Goal: Obtain resource: Obtain resource

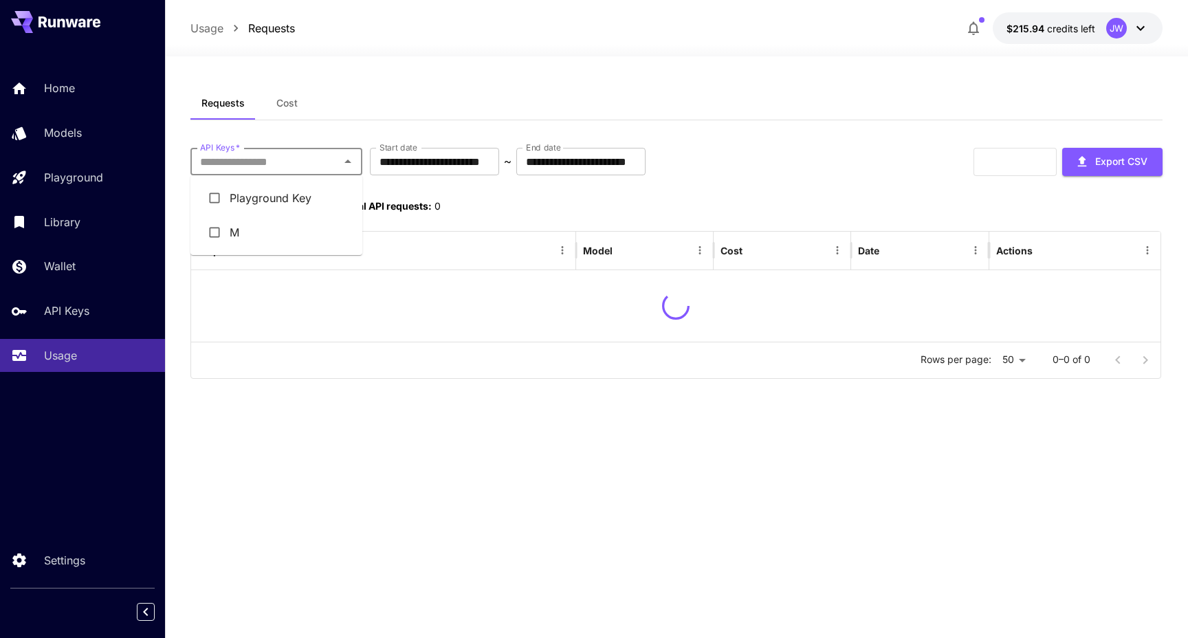
click at [256, 166] on input "API Keys   *" at bounding box center [265, 161] width 141 height 19
click at [268, 201] on li "Playground Key" at bounding box center [276, 198] width 172 height 34
click at [582, 122] on div "**********" at bounding box center [676, 238] width 972 height 303
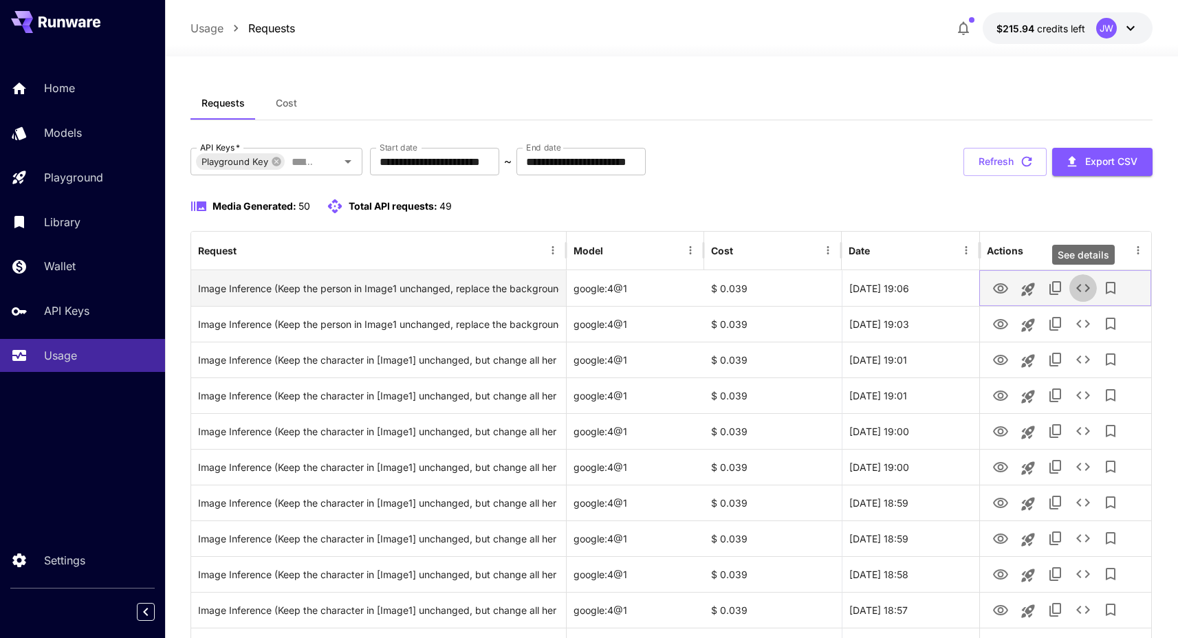
click at [1077, 292] on icon "See details" at bounding box center [1083, 288] width 17 height 17
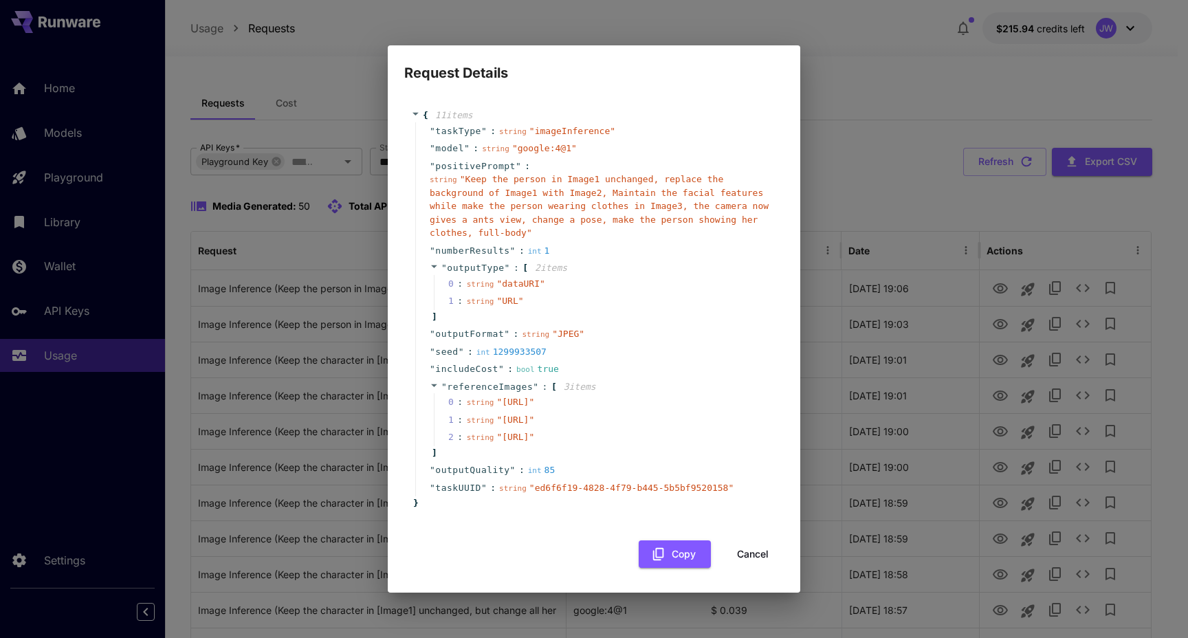
click at [514, 397] on div "string " [URL] "" at bounding box center [501, 402] width 68 height 14
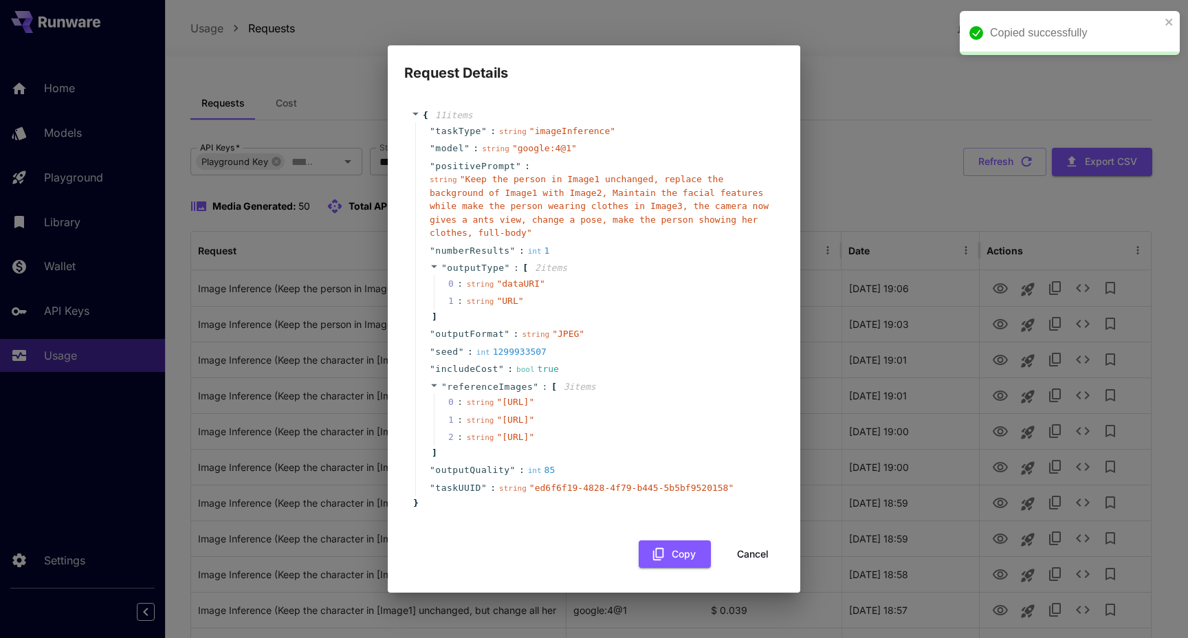
drag, startPoint x: 485, startPoint y: 392, endPoint x: 567, endPoint y: 405, distance: 82.9
click at [534, 405] on span "" [URL] "" at bounding box center [515, 402] width 38 height 10
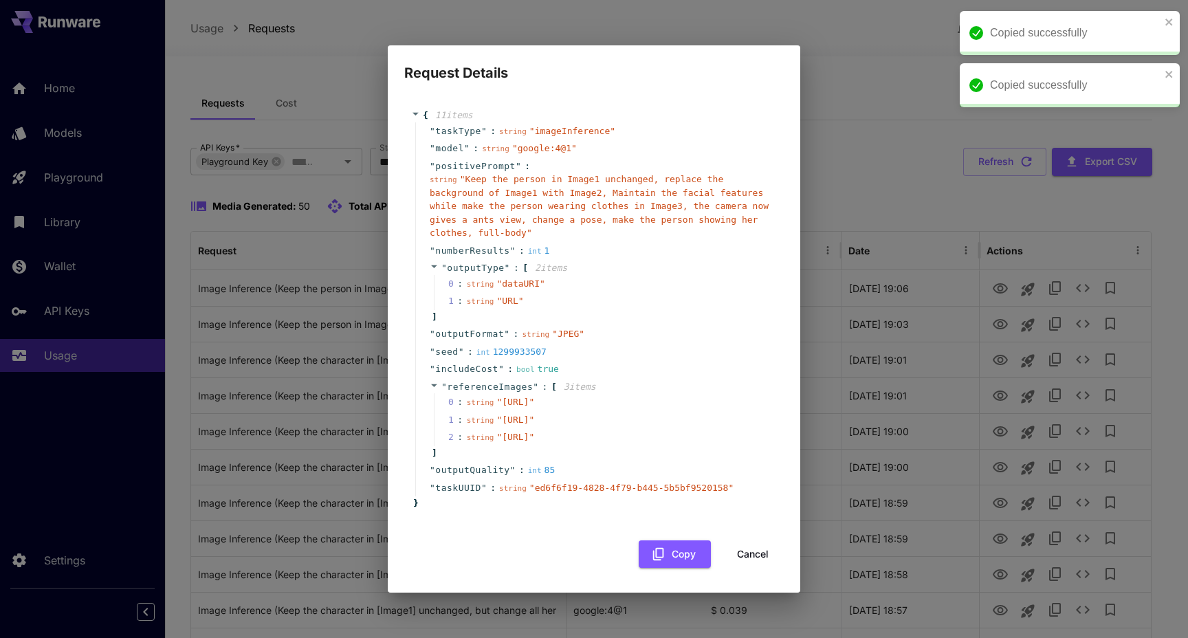
copy span "[URL]"
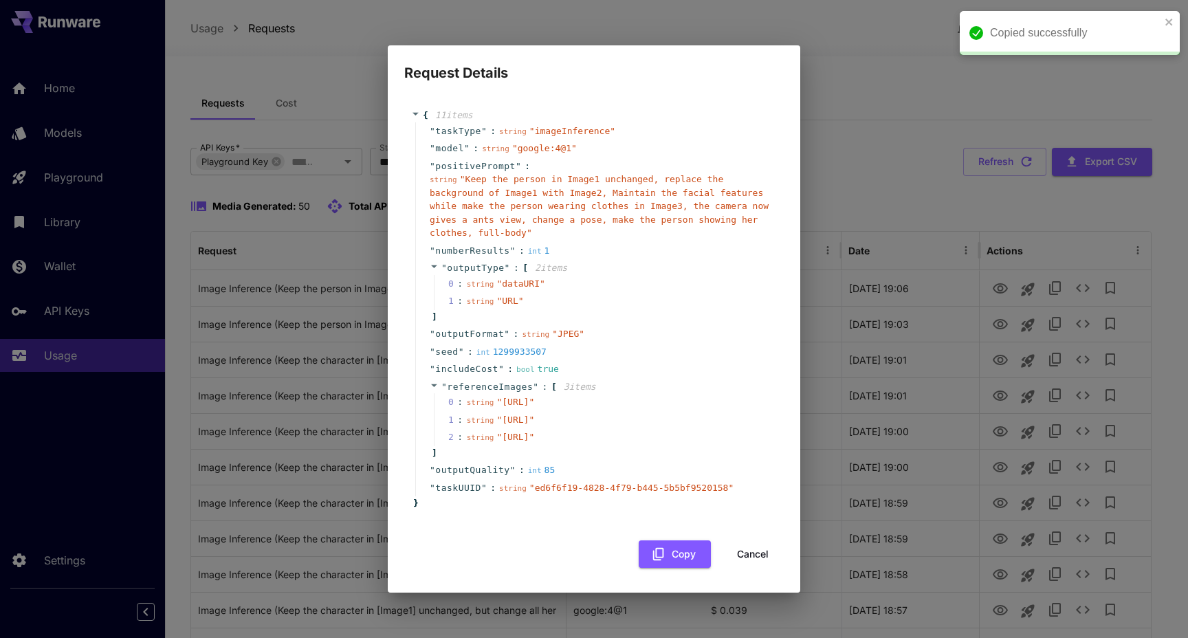
drag, startPoint x: 559, startPoint y: 451, endPoint x: 485, endPoint y: 440, distance: 74.4
click at [496, 425] on span "" [URL] "" at bounding box center [515, 420] width 38 height 10
copy span "[URL]"
drag, startPoint x: 485, startPoint y: 479, endPoint x: 565, endPoint y: 499, distance: 82.1
click at [534, 442] on span "" [URL] "" at bounding box center [515, 437] width 38 height 10
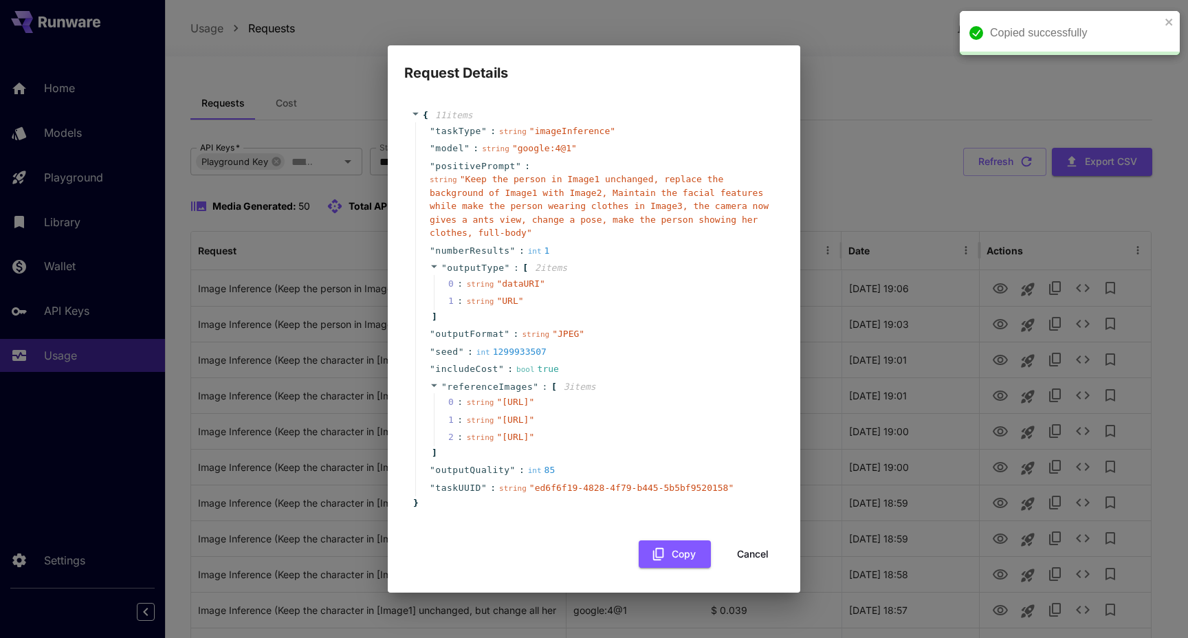
copy span "[URL]"
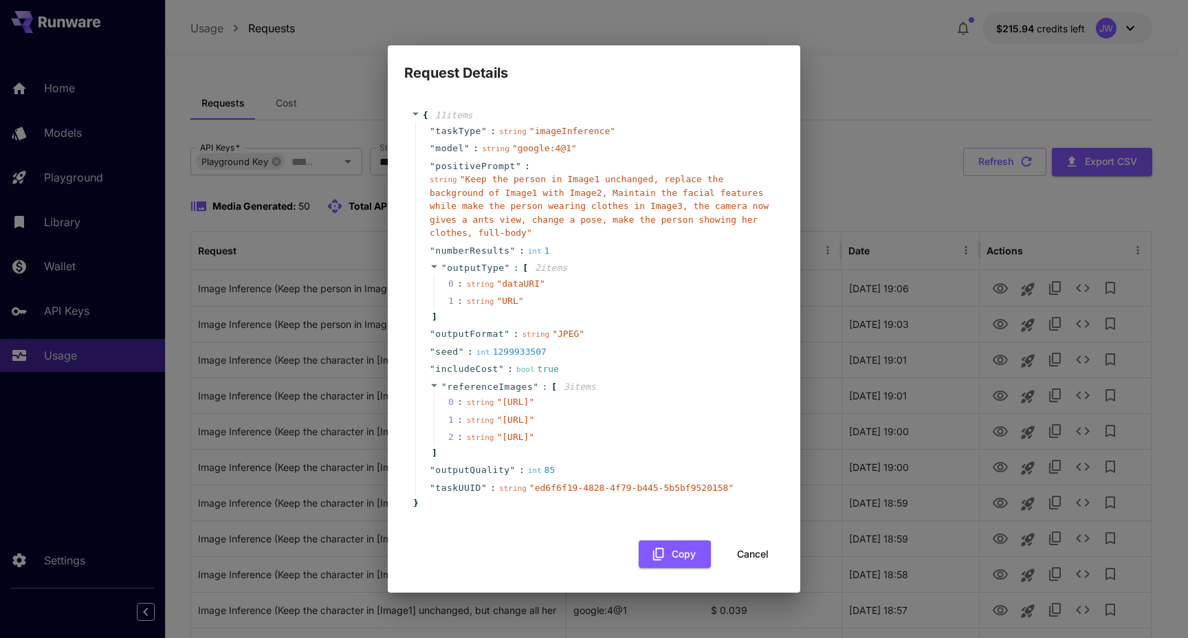
click at [825, 88] on div "Request Details { 11 item s " taskType " : string " imageInference " " model " …" at bounding box center [594, 319] width 1188 height 638
